Goal: Transaction & Acquisition: Subscribe to service/newsletter

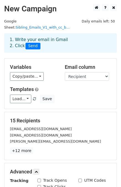
scroll to position [120, 0]
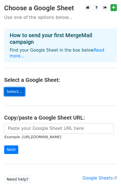
click at [9, 87] on link "Select..." at bounding box center [14, 91] width 21 height 9
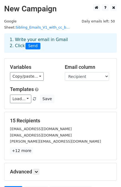
click at [89, 126] on div "[EMAIL_ADDRESS][DOMAIN_NAME]" at bounding box center [61, 129] width 110 height 6
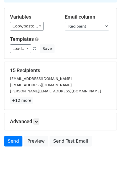
scroll to position [51, 0]
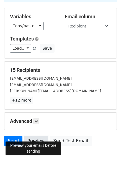
click at [31, 136] on link "Preview" at bounding box center [36, 141] width 24 height 11
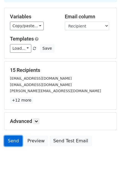
click at [16, 136] on link "Send" at bounding box center [13, 141] width 18 height 11
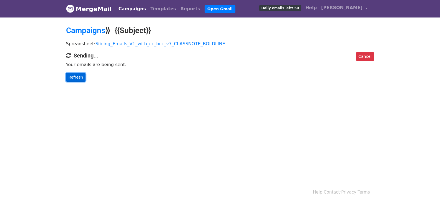
click at [69, 77] on link "Refresh" at bounding box center [76, 77] width 20 height 9
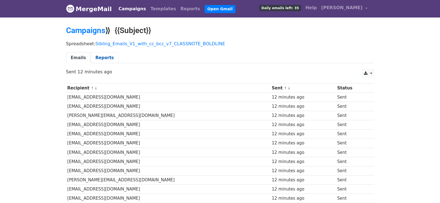
click at [102, 56] on link "Reports" at bounding box center [105, 57] width 28 height 11
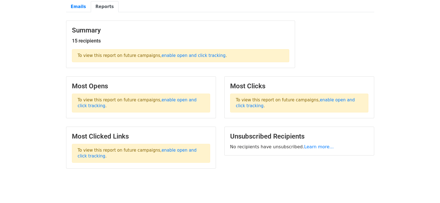
scroll to position [56, 0]
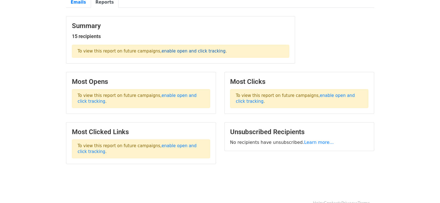
click at [195, 52] on link "enable open and click tracking" at bounding box center [194, 51] width 64 height 5
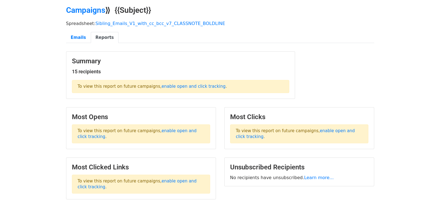
scroll to position [0, 0]
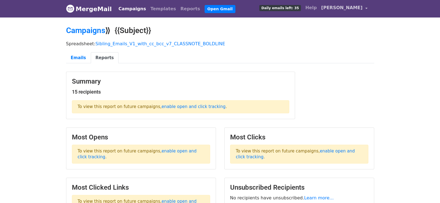
click at [355, 6] on span "[PERSON_NAME]" at bounding box center [341, 7] width 41 height 7
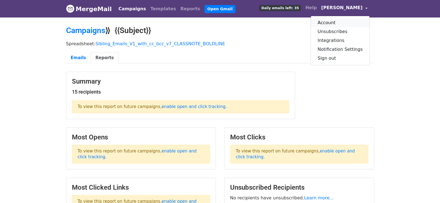
click at [340, 22] on link "Account" at bounding box center [340, 22] width 59 height 9
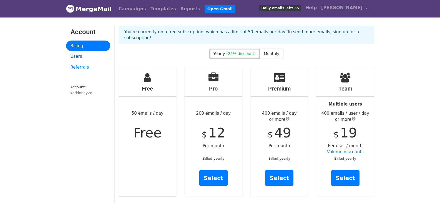
click at [75, 59] on link "Users" at bounding box center [88, 56] width 44 height 11
